Goal: Task Accomplishment & Management: Manage account settings

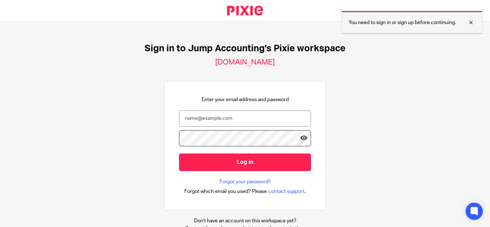
click at [471, 21] on div at bounding box center [465, 22] width 19 height 9
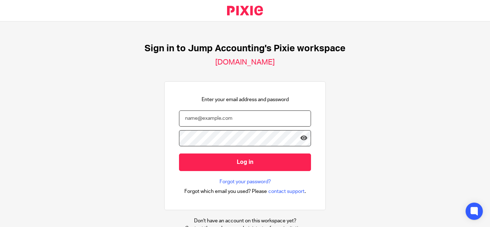
click at [228, 119] on input "email" at bounding box center [245, 118] width 132 height 16
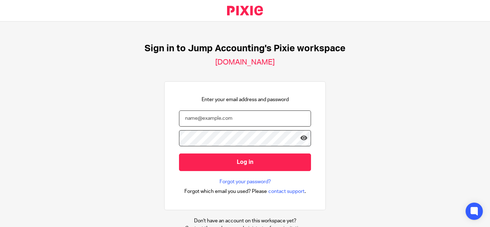
click at [228, 119] on input "email" at bounding box center [245, 118] width 132 height 16
click at [205, 121] on input "email" at bounding box center [245, 118] width 132 height 16
paste input "sowmya.ks@riseaccounting.co.uk"
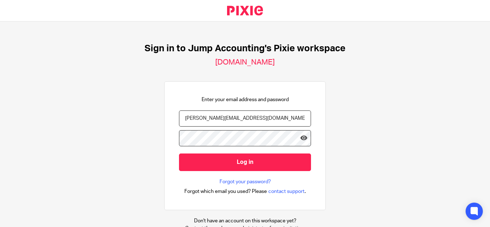
click at [242, 119] on input "sowmya.ks@riseaccounting.co.uk" at bounding box center [245, 118] width 132 height 16
type input "sowmya.ks@risegroup.co.uk"
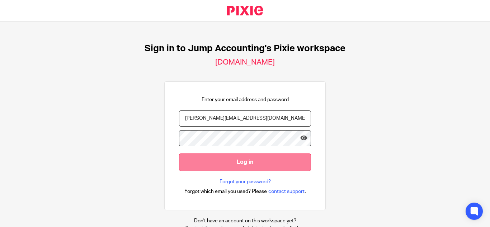
click at [258, 163] on input "Log in" at bounding box center [245, 162] width 132 height 18
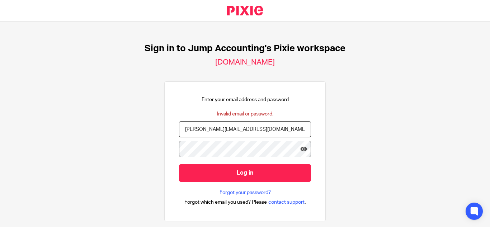
click at [200, 131] on input "[PERSON_NAME][EMAIL_ADDRESS][DOMAIN_NAME]" at bounding box center [245, 129] width 132 height 16
click at [203, 129] on input "sowmya.ks@risegroup.co.uk" at bounding box center [245, 129] width 132 height 16
click at [206, 128] on input "sowmya.k@risegroup.co.uk" at bounding box center [245, 129] width 132 height 16
type input "sowmya.k@therisegroup.co.uk"
click at [179, 164] on input "Log in" at bounding box center [245, 173] width 132 height 18
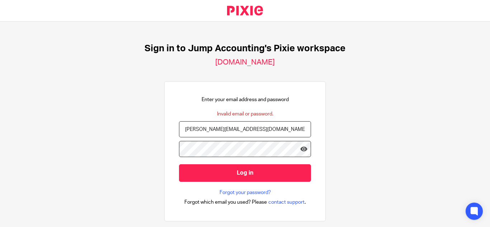
click at [239, 134] on input "[PERSON_NAME][EMAIL_ADDRESS][DOMAIN_NAME]" at bounding box center [245, 129] width 132 height 16
click at [179, 164] on input "Log in" at bounding box center [245, 173] width 132 height 18
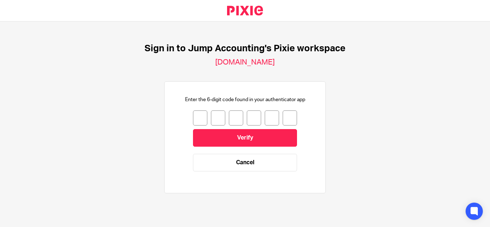
drag, startPoint x: 289, startPoint y: 49, endPoint x: 351, endPoint y: 49, distance: 61.3
click at [351, 49] on div "Sign in to Jump Accounting's Pixie workspace [DOMAIN_NAME] Enter the 6-digit co…" at bounding box center [245, 122] width 490 height 200
click at [362, 87] on div "Sign in to Jump Accounting's Pixie workspace [DOMAIN_NAME] Enter the 6-digit co…" at bounding box center [245, 122] width 490 height 200
click at [265, 60] on h2 "[DOMAIN_NAME]" at bounding box center [245, 62] width 60 height 9
click at [193, 115] on input "number" at bounding box center [200, 117] width 14 height 15
